Goal: Task Accomplishment & Management: Manage account settings

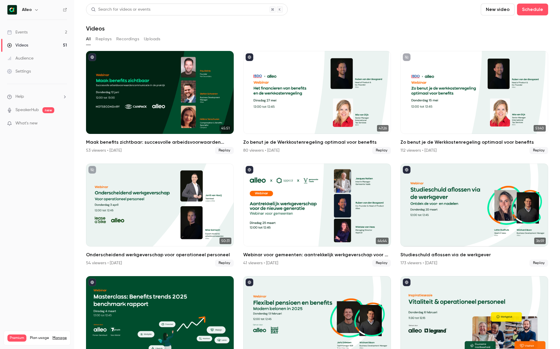
click at [44, 34] on link "Events 2" at bounding box center [37, 32] width 74 height 13
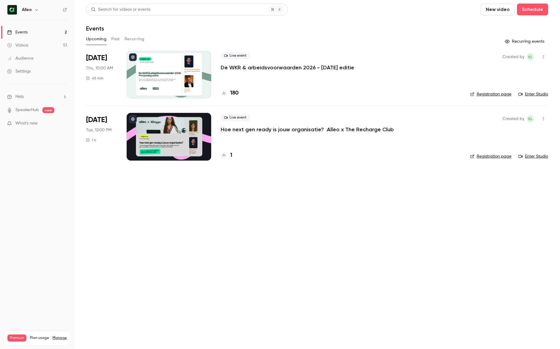
click at [253, 66] on p "De WKR & arbeidsvoorwaarden 2026 - [DATE] editie" at bounding box center [287, 67] width 133 height 7
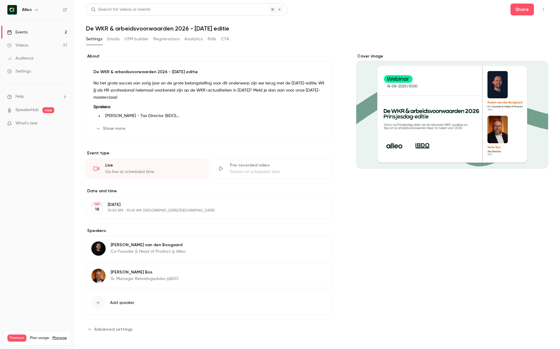
click at [164, 40] on button "Registrations" at bounding box center [166, 38] width 26 height 9
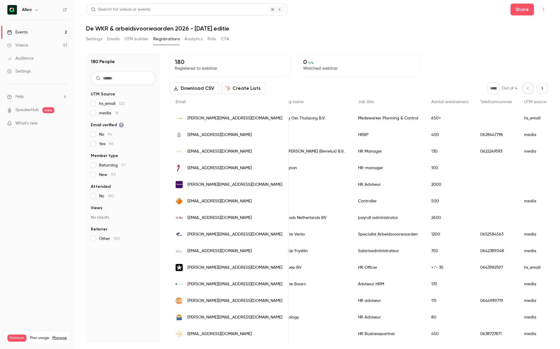
scroll to position [0, 219]
click at [92, 42] on button "Settings" at bounding box center [94, 38] width 16 height 9
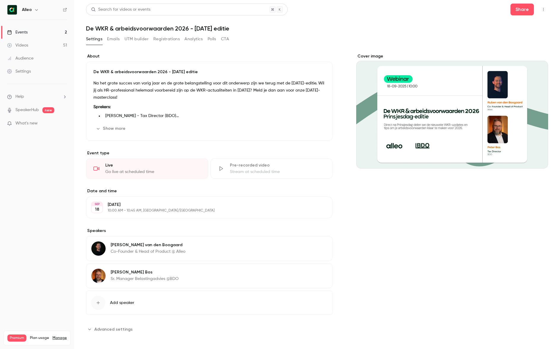
click at [49, 31] on link "Events 2" at bounding box center [37, 32] width 74 height 13
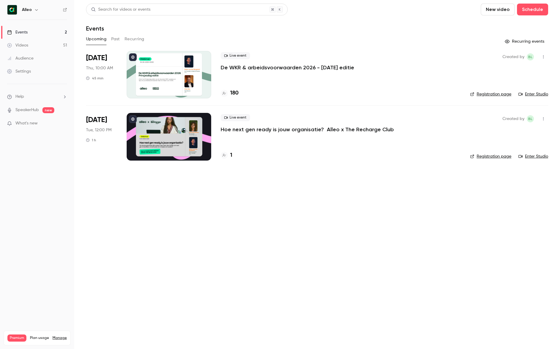
click at [48, 30] on link "Events 2" at bounding box center [37, 32] width 74 height 13
